Goal: Task Accomplishment & Management: Manage account settings

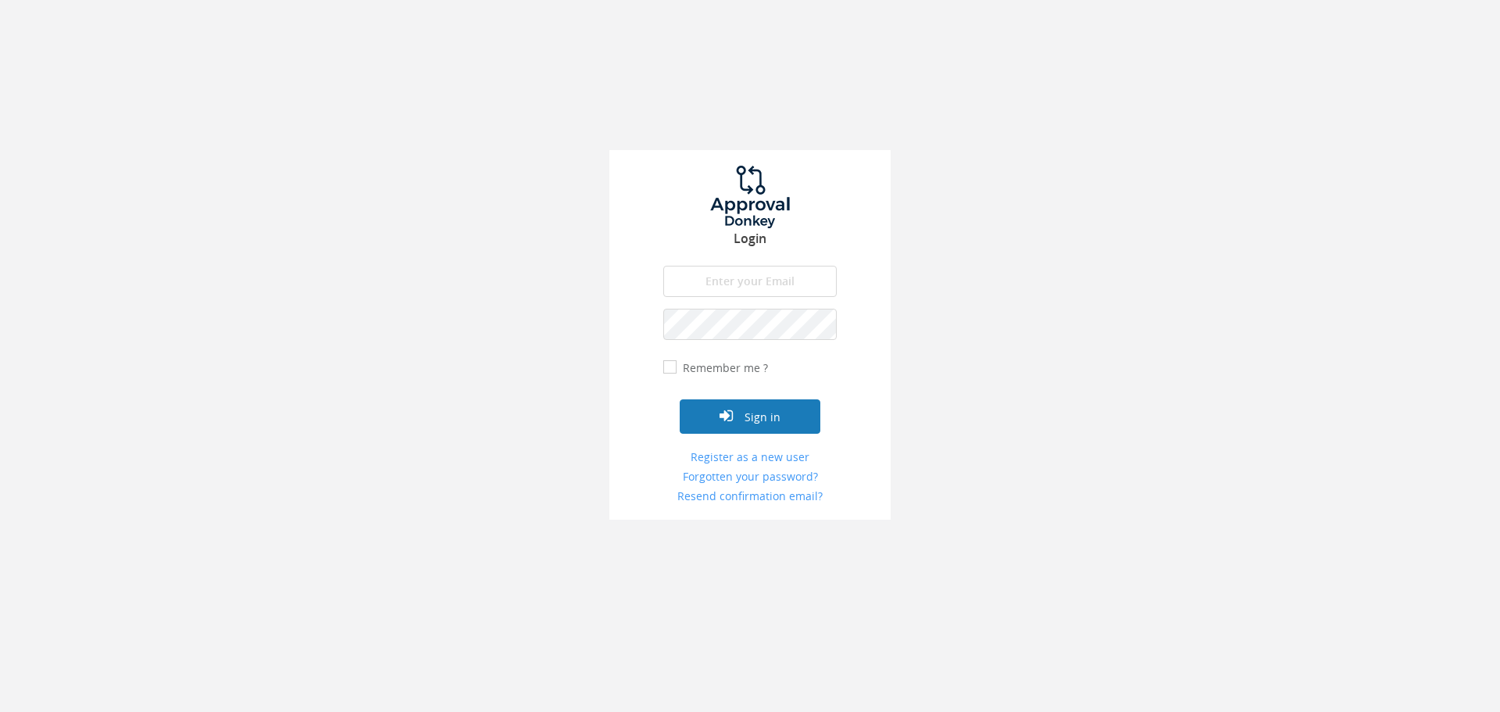
type input "[PERSON_NAME][EMAIL_ADDRESS][DOMAIN_NAME]"
click at [759, 411] on button "Sign in" at bounding box center [750, 416] width 141 height 34
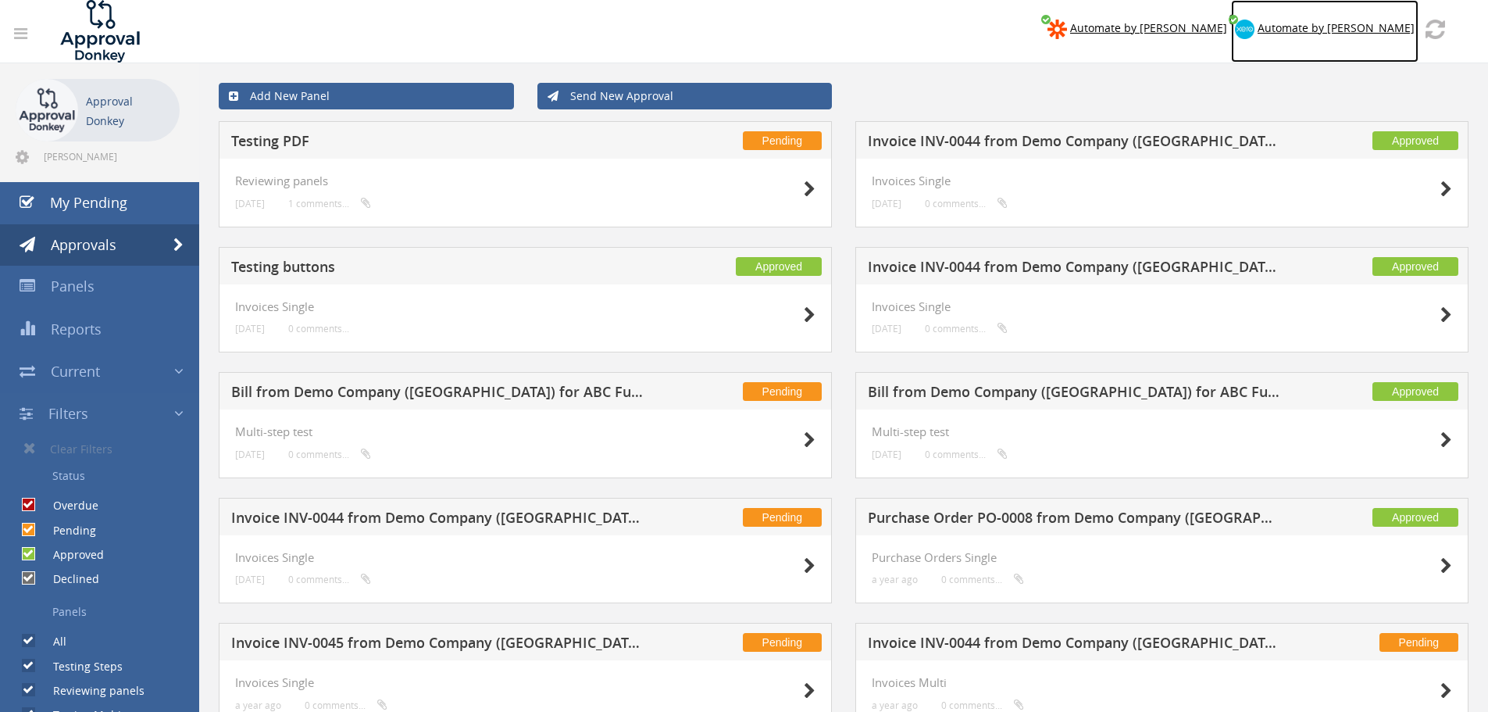
click at [1387, 25] on span "Automate by [PERSON_NAME]" at bounding box center [1336, 27] width 157 height 15
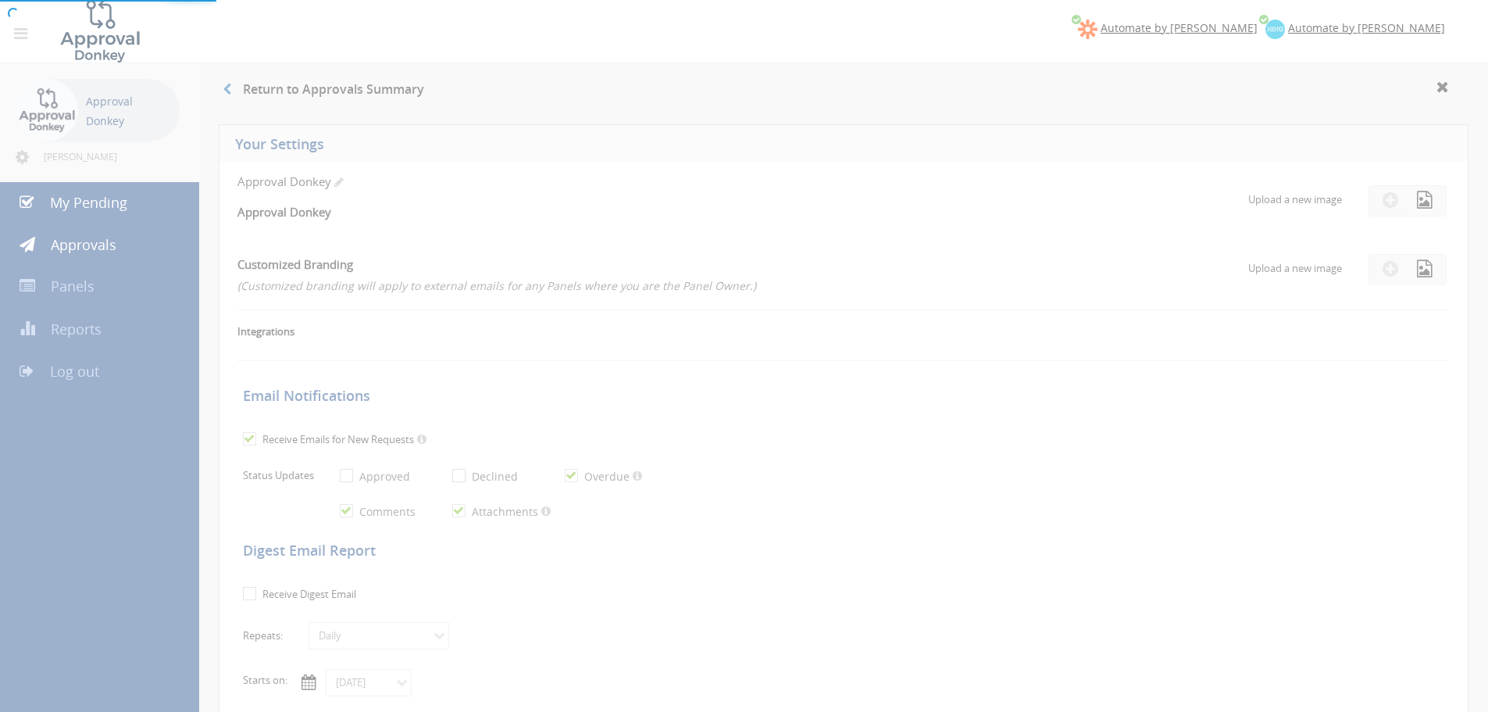
checkbox input "true"
select select "number:1"
type input "[DATE]"
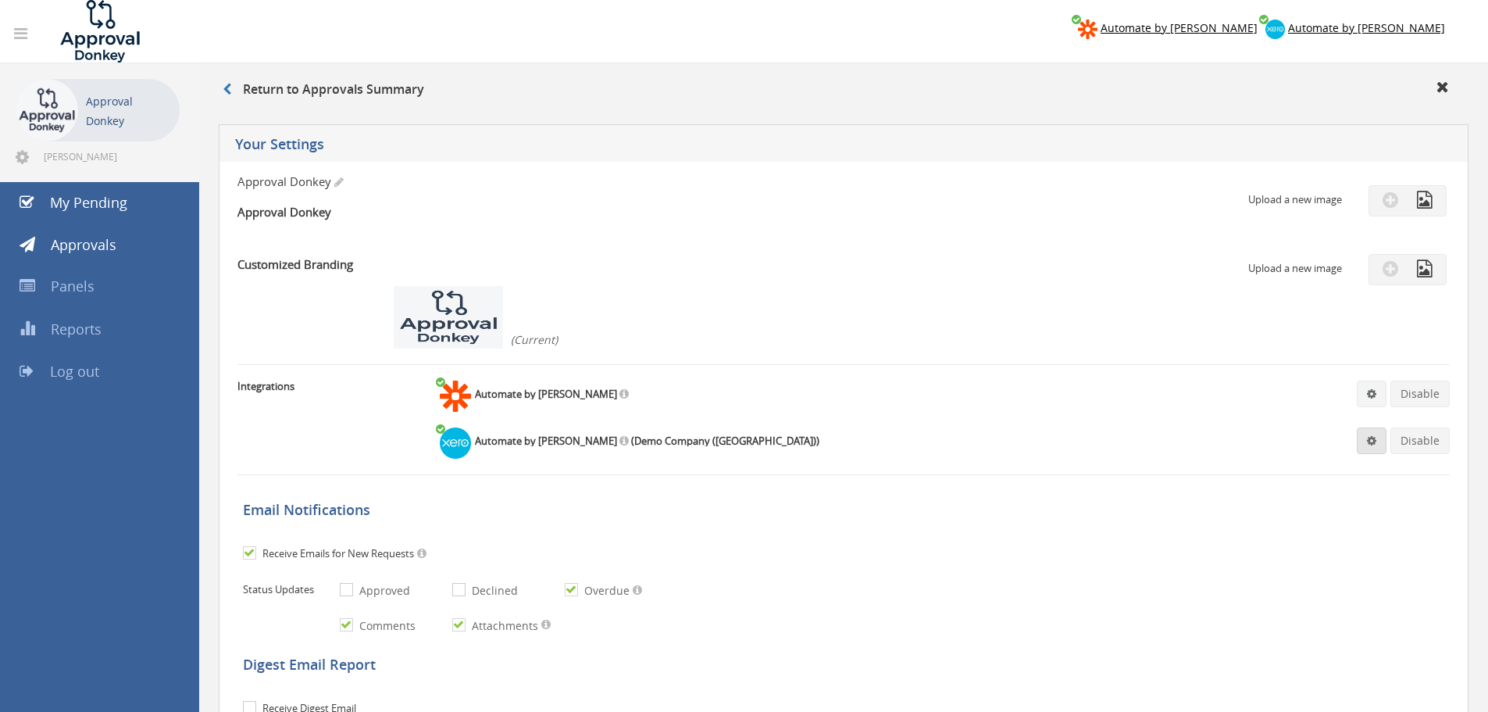
click at [1370, 443] on span at bounding box center [1371, 440] width 9 height 11
click at [1316, 462] on link "Settings" at bounding box center [1324, 471] width 119 height 24
